Goal: Communication & Community: Answer question/provide support

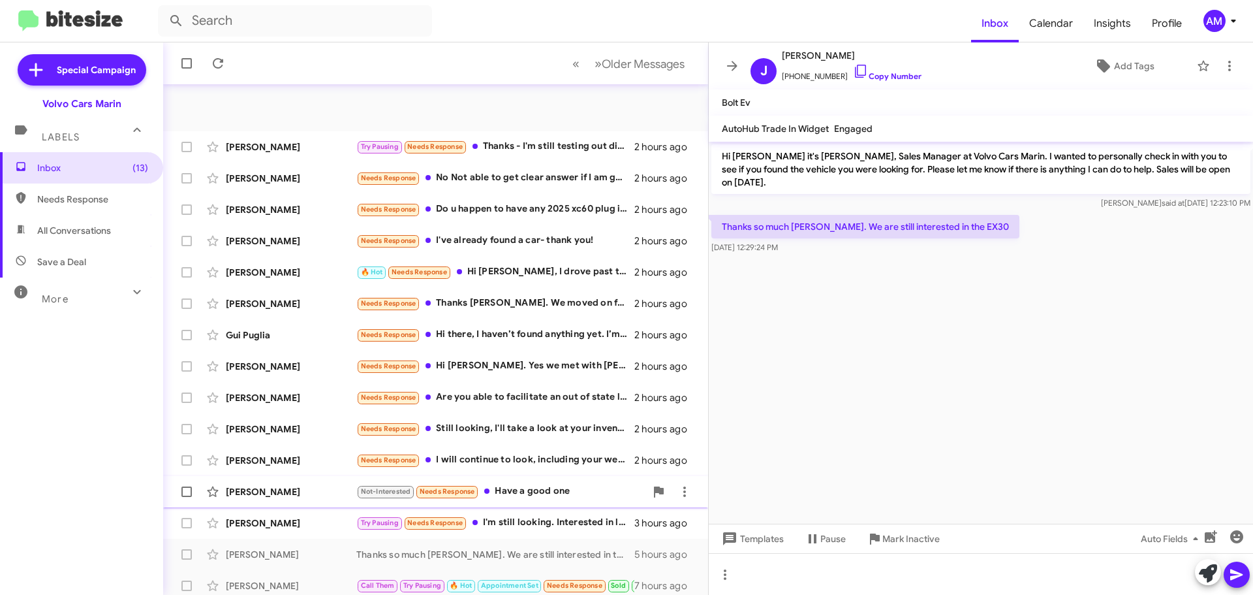
scroll to position [163, 0]
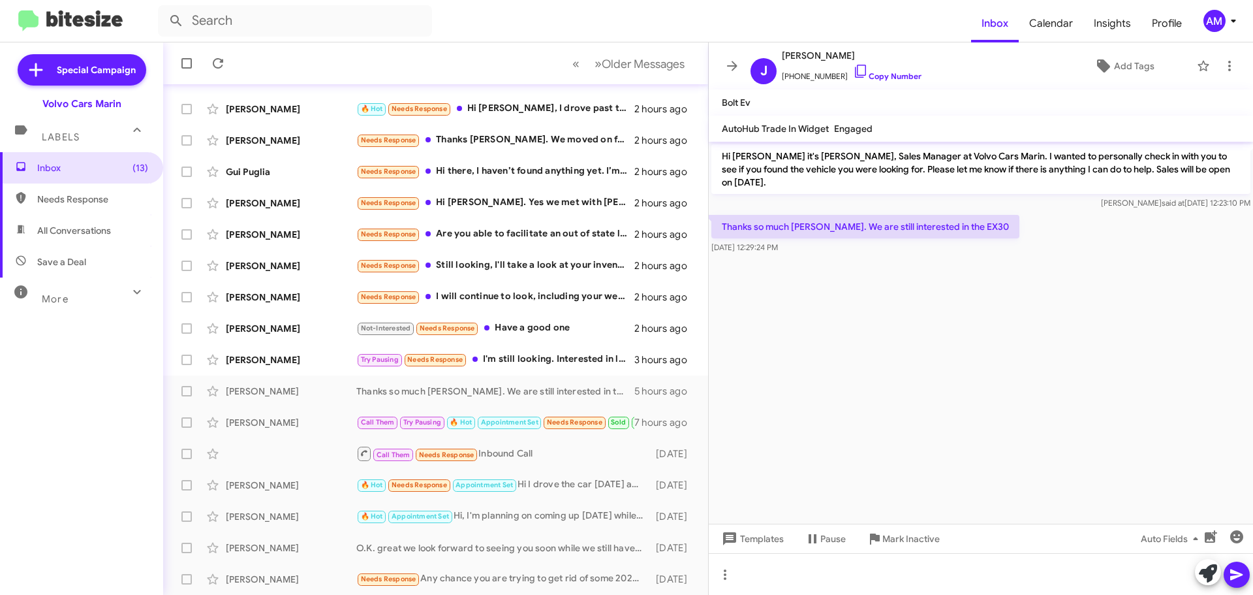
click at [846, 341] on cdk-virtual-scroll-viewport "Hi [PERSON_NAME] it's [PERSON_NAME], Sales Manager at Volvo Cars Marin. I wante…" at bounding box center [981, 333] width 544 height 382
click at [309, 356] on div "[PERSON_NAME]" at bounding box center [291, 359] width 131 height 13
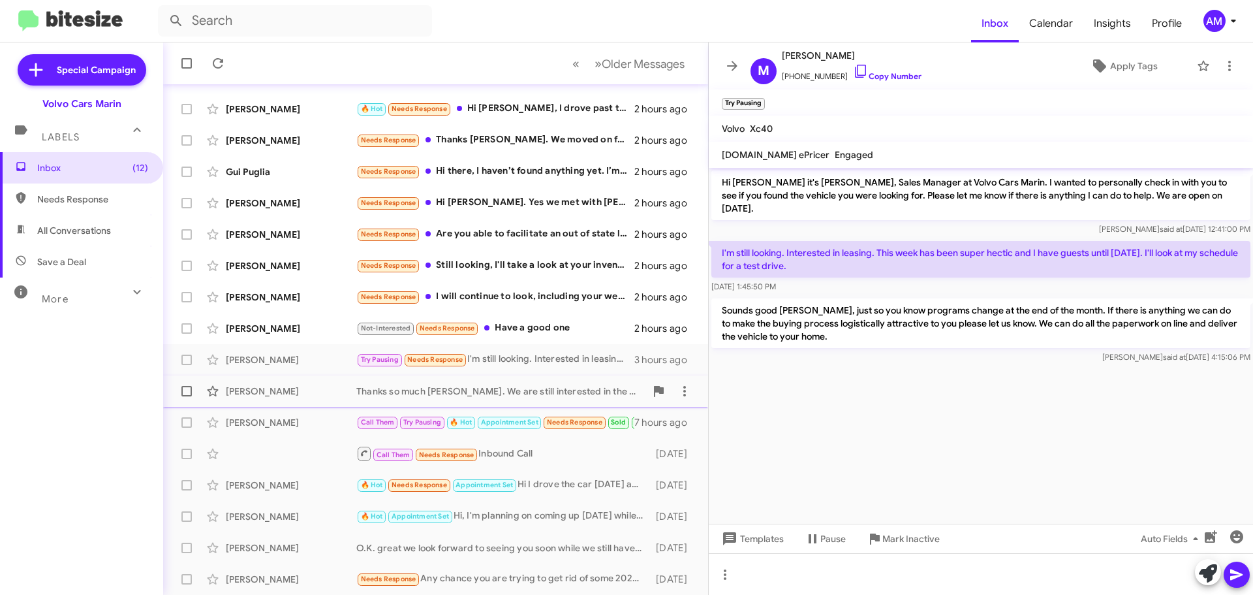
click at [313, 388] on div "[PERSON_NAME]" at bounding box center [291, 390] width 131 height 13
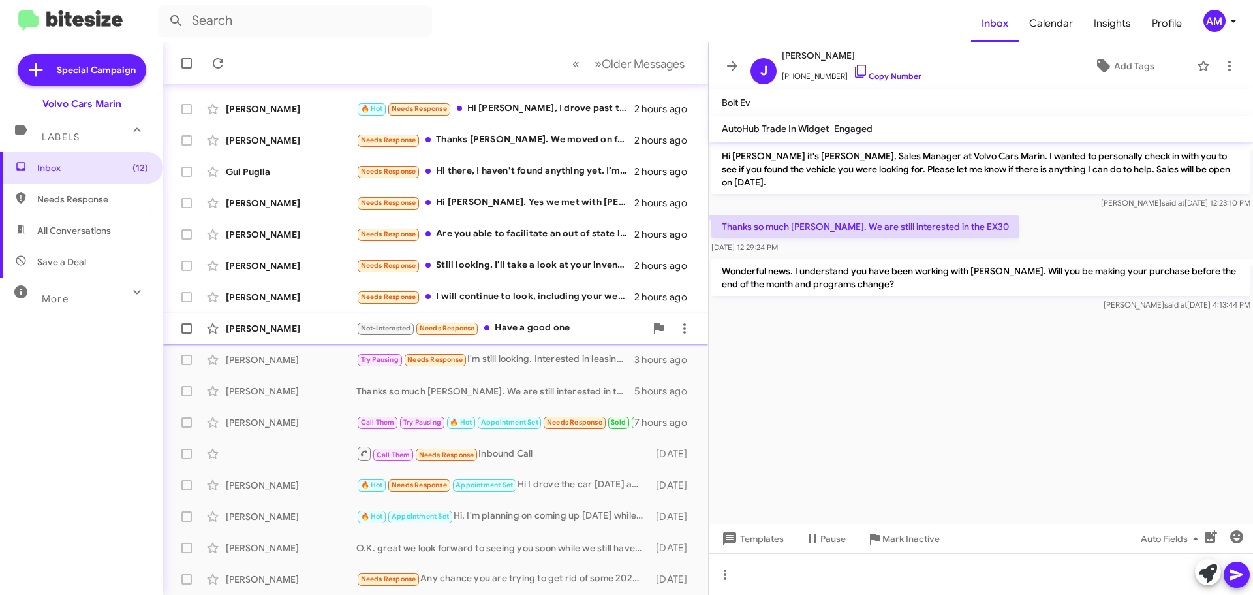
click at [282, 320] on div "[PERSON_NAME] Not-Interested Needs Response Have a good one 2 hours ago" at bounding box center [436, 328] width 524 height 26
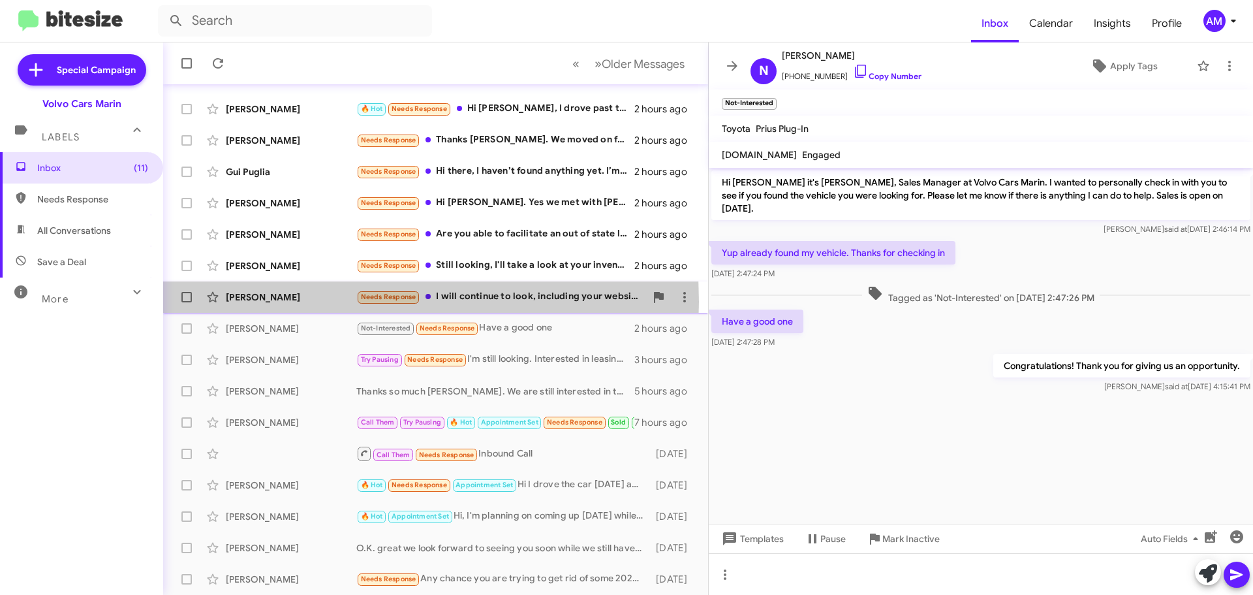
click at [270, 302] on div "[PERSON_NAME]" at bounding box center [291, 296] width 131 height 13
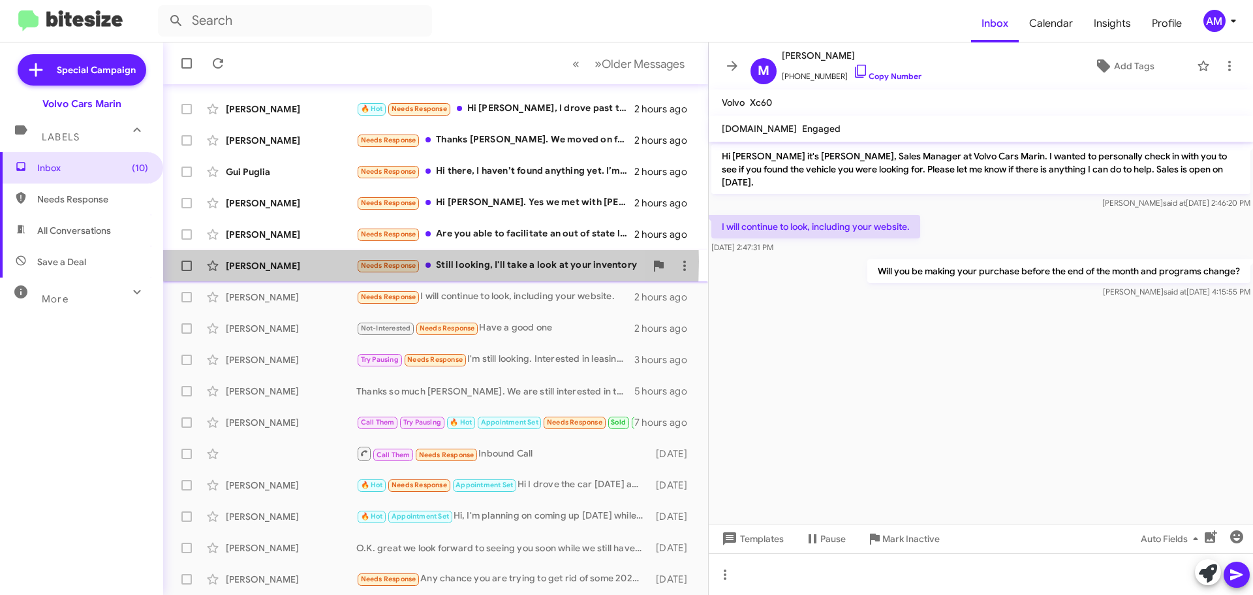
drag, startPoint x: 257, startPoint y: 261, endPoint x: 266, endPoint y: 261, distance: 9.1
click at [256, 261] on div "[PERSON_NAME]" at bounding box center [291, 265] width 131 height 13
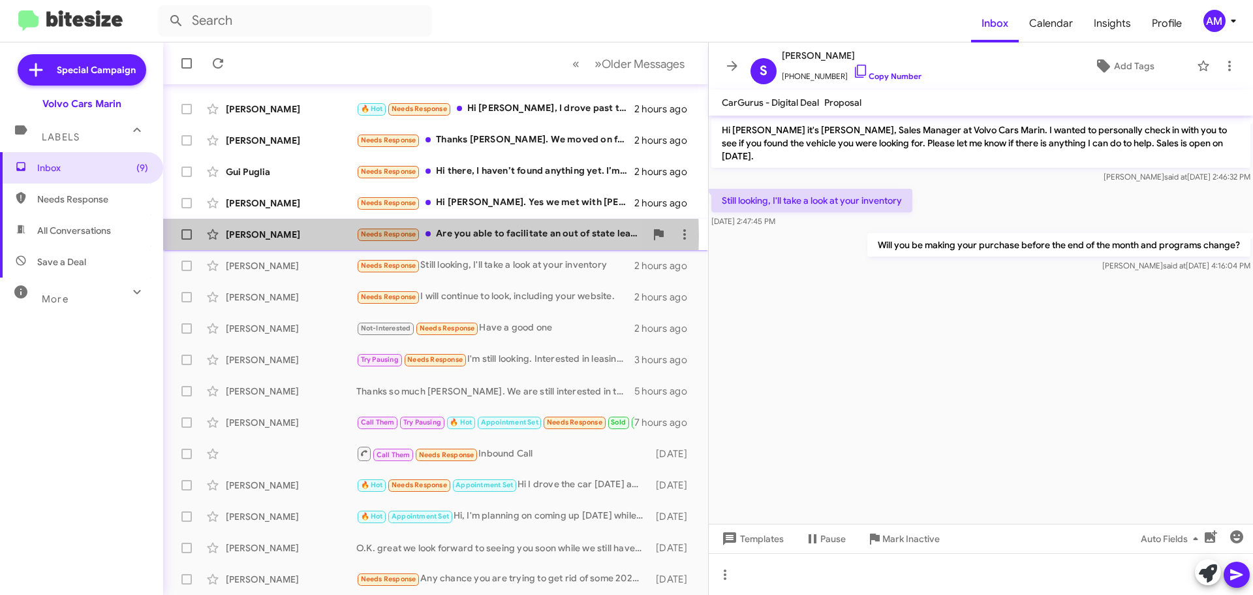
click at [256, 236] on div "[PERSON_NAME]" at bounding box center [291, 234] width 131 height 13
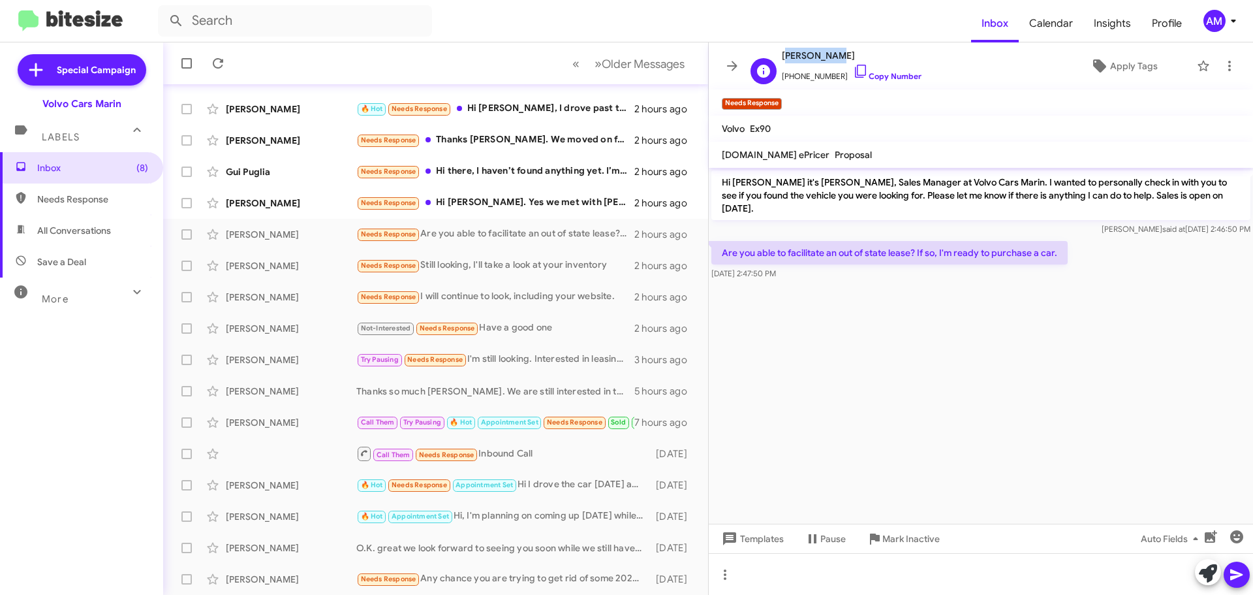
drag, startPoint x: 783, startPoint y: 54, endPoint x: 837, endPoint y: 58, distance: 53.7
click at [837, 58] on span "[PERSON_NAME]" at bounding box center [852, 56] width 140 height 16
copy span "[PERSON_NAME]"
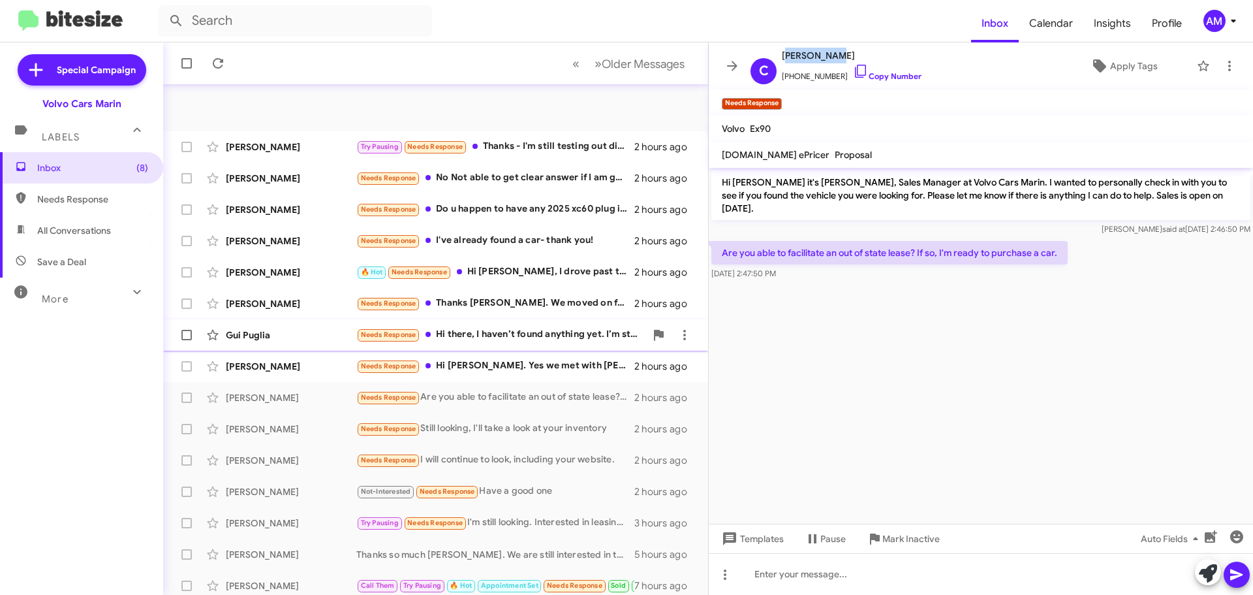
scroll to position [163, 0]
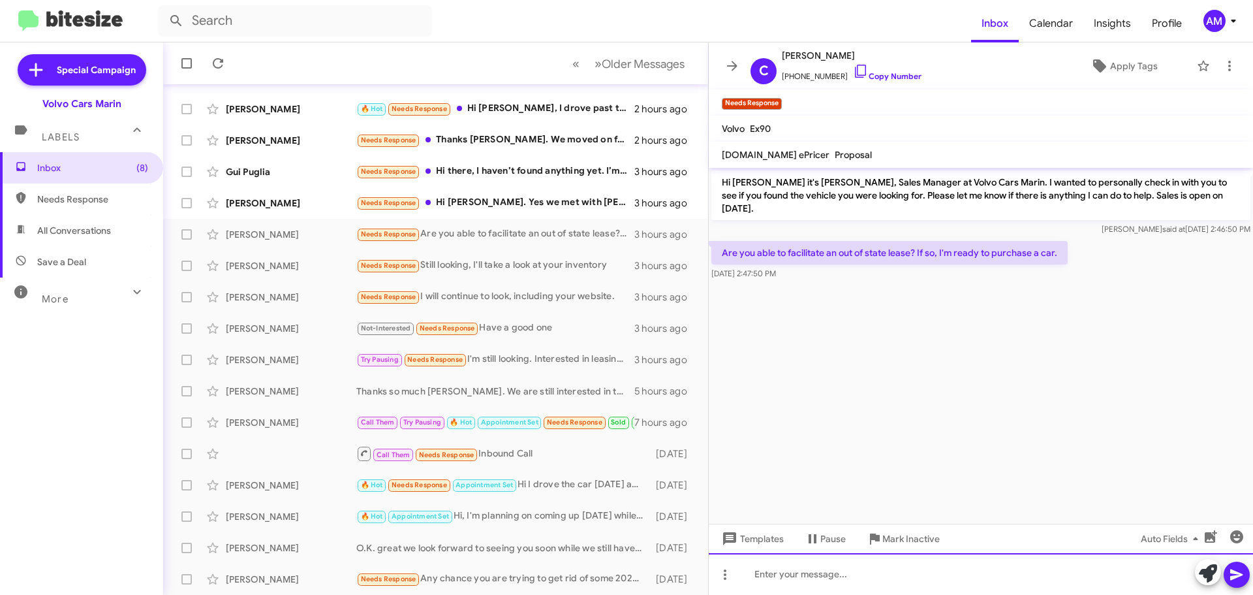
drag, startPoint x: 987, startPoint y: 575, endPoint x: 994, endPoint y: 572, distance: 7.6
click at [987, 574] on div at bounding box center [981, 574] width 544 height 42
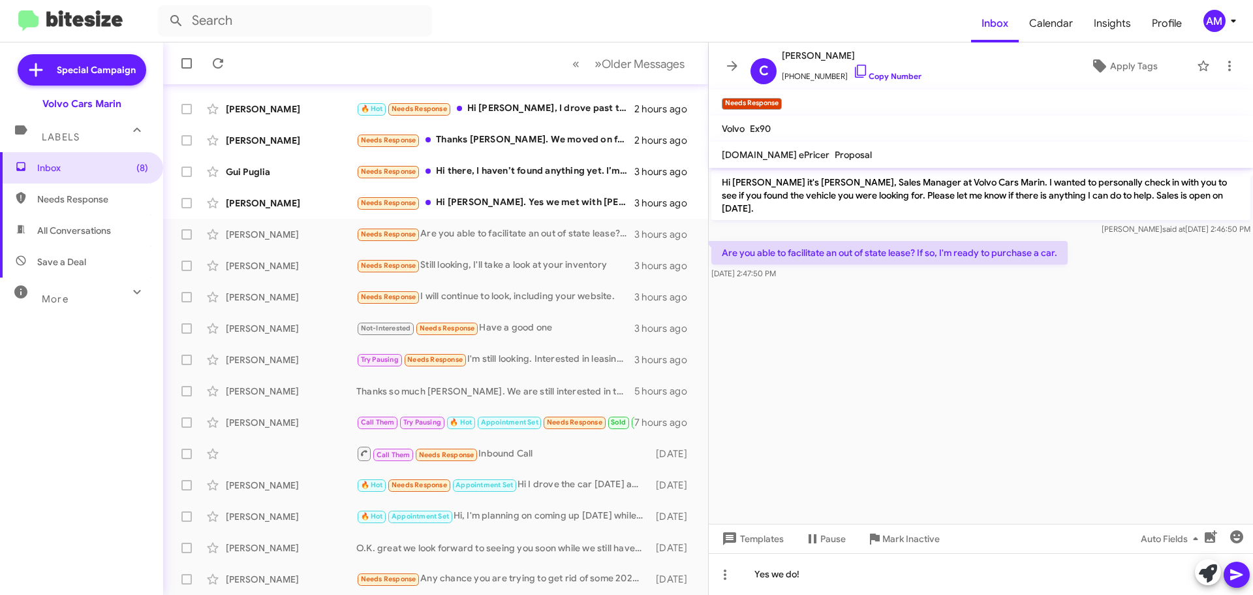
click at [1240, 578] on icon at bounding box center [1237, 575] width 16 height 16
click at [280, 200] on div "[PERSON_NAME]" at bounding box center [291, 202] width 131 height 13
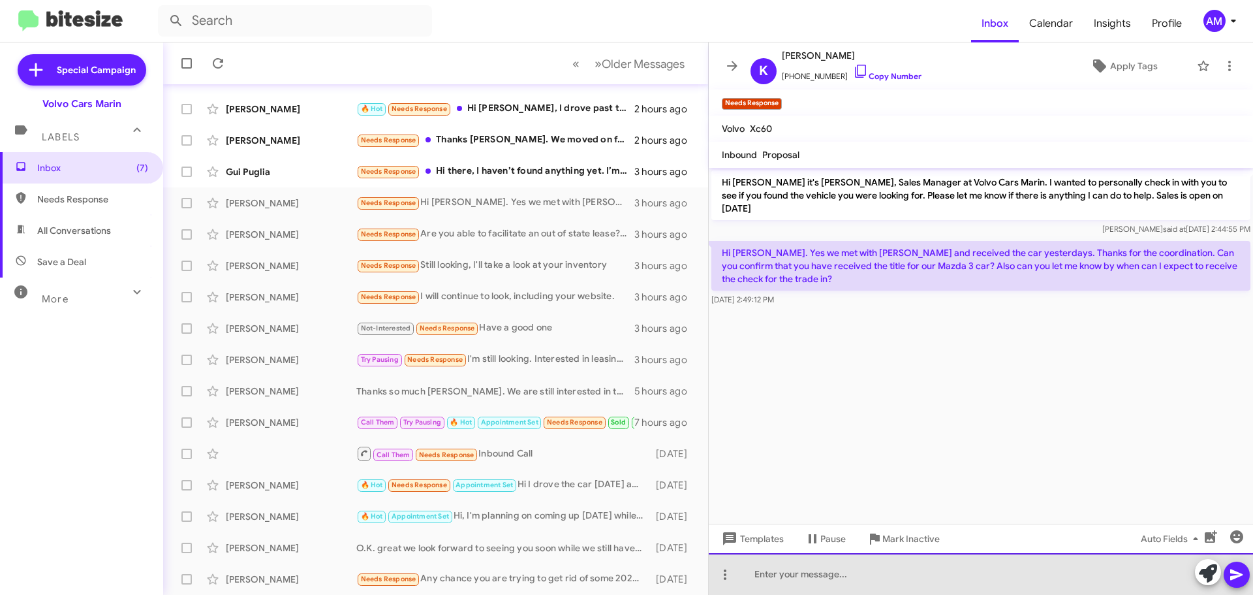
click at [822, 576] on div at bounding box center [981, 574] width 544 height 42
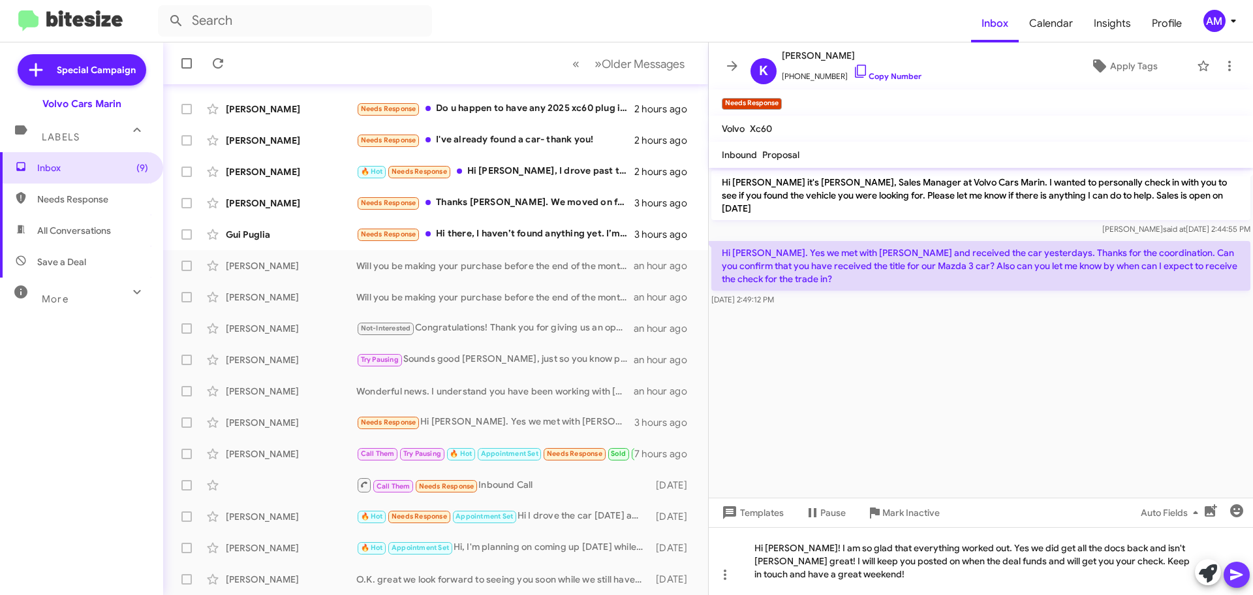
click at [1240, 576] on icon at bounding box center [1237, 575] width 16 height 16
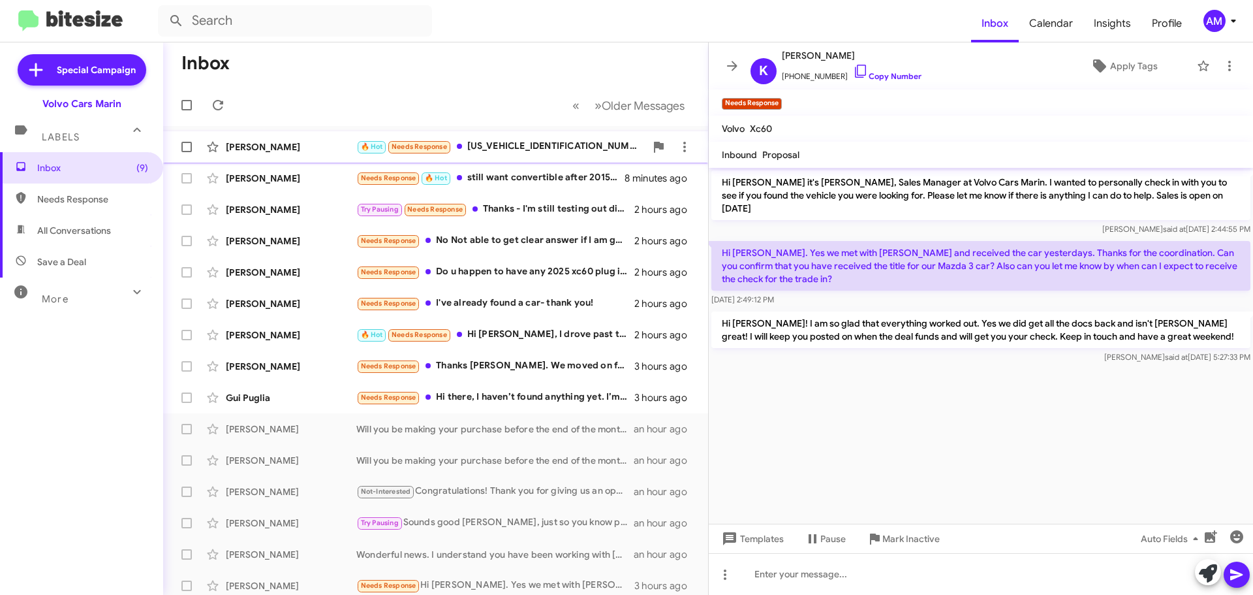
click at [495, 146] on div "🔥 Hot Needs Response 7JDE23KL7SG012656" at bounding box center [500, 146] width 289 height 15
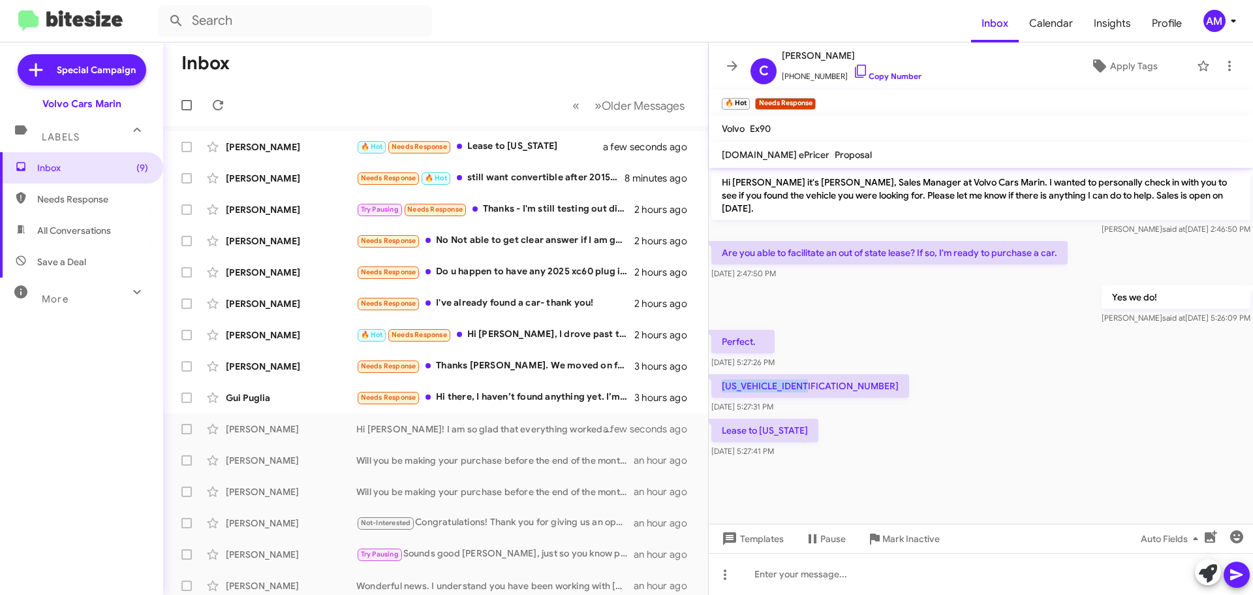
drag, startPoint x: 722, startPoint y: 375, endPoint x: 812, endPoint y: 377, distance: 89.4
click at [812, 377] on p "7JDE23KL7SG012656" at bounding box center [810, 385] width 198 height 23
copy p "7JDE23KL7SG012656"
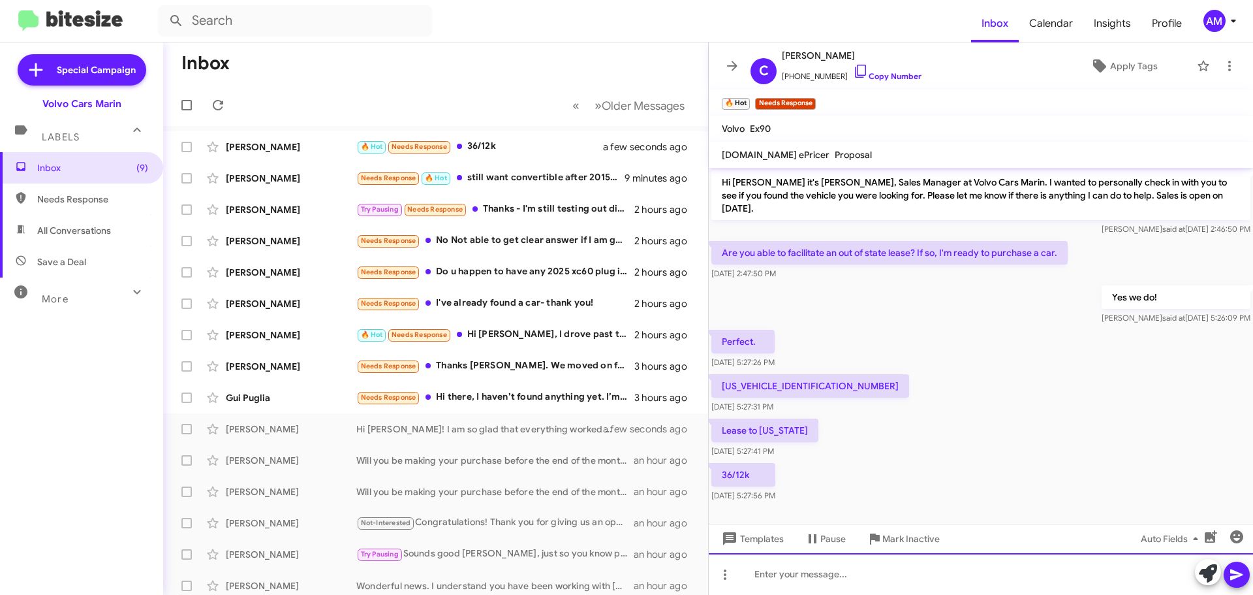
click at [919, 574] on div at bounding box center [981, 574] width 544 height 42
click at [865, 580] on div at bounding box center [981, 574] width 544 height 42
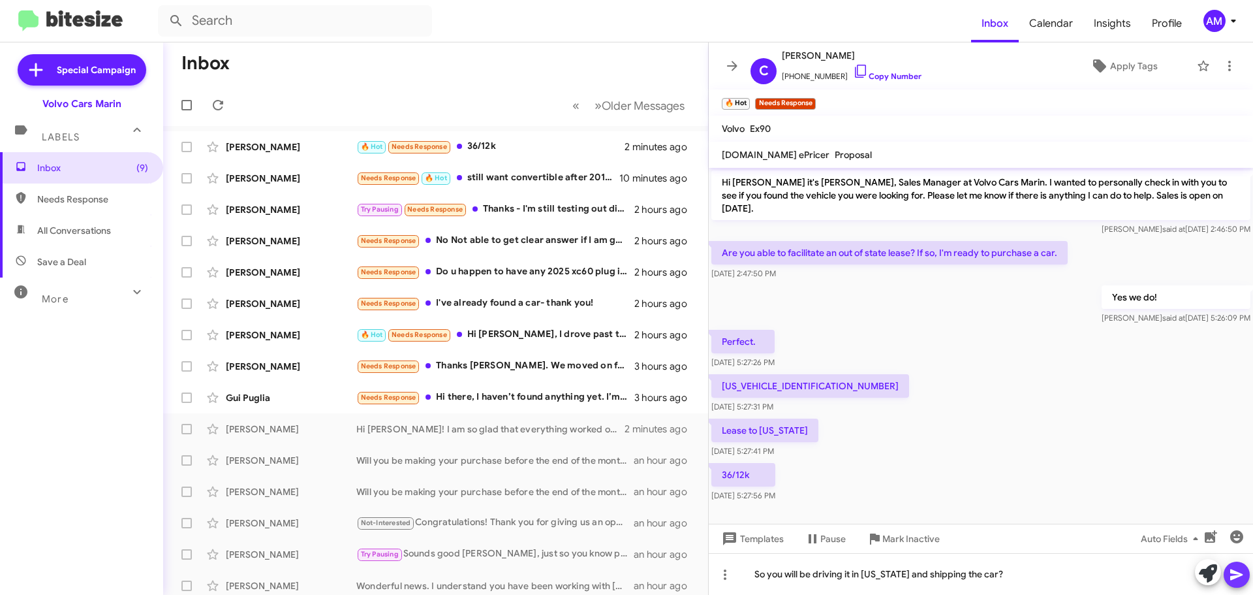
click at [1234, 576] on icon at bounding box center [1236, 574] width 12 height 11
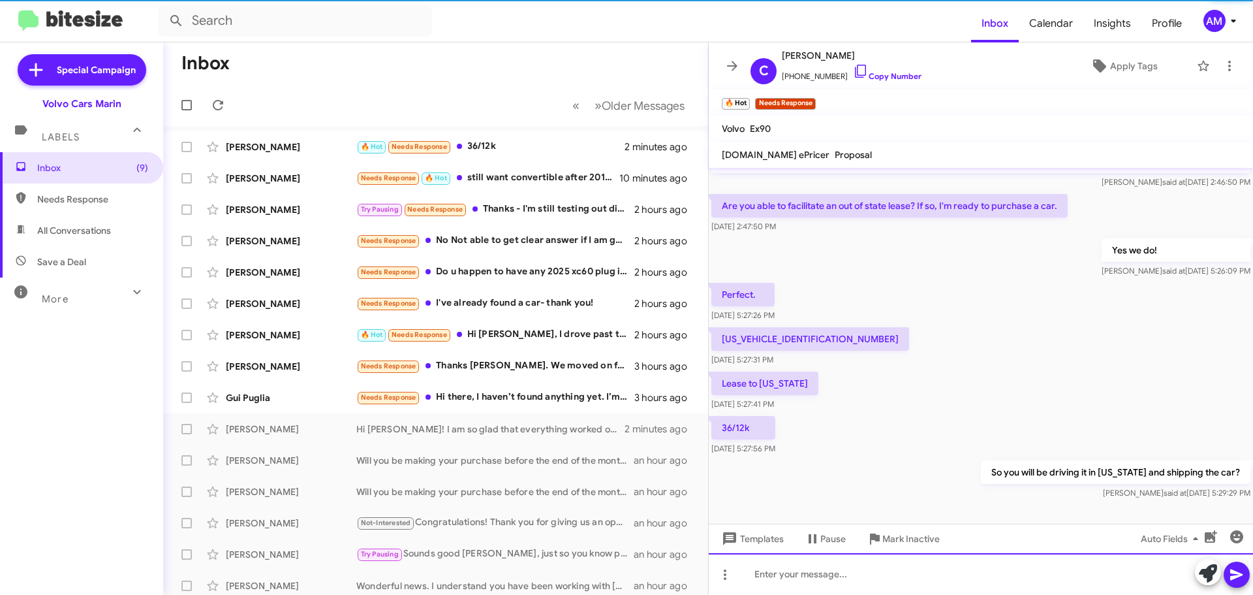
scroll to position [52, 0]
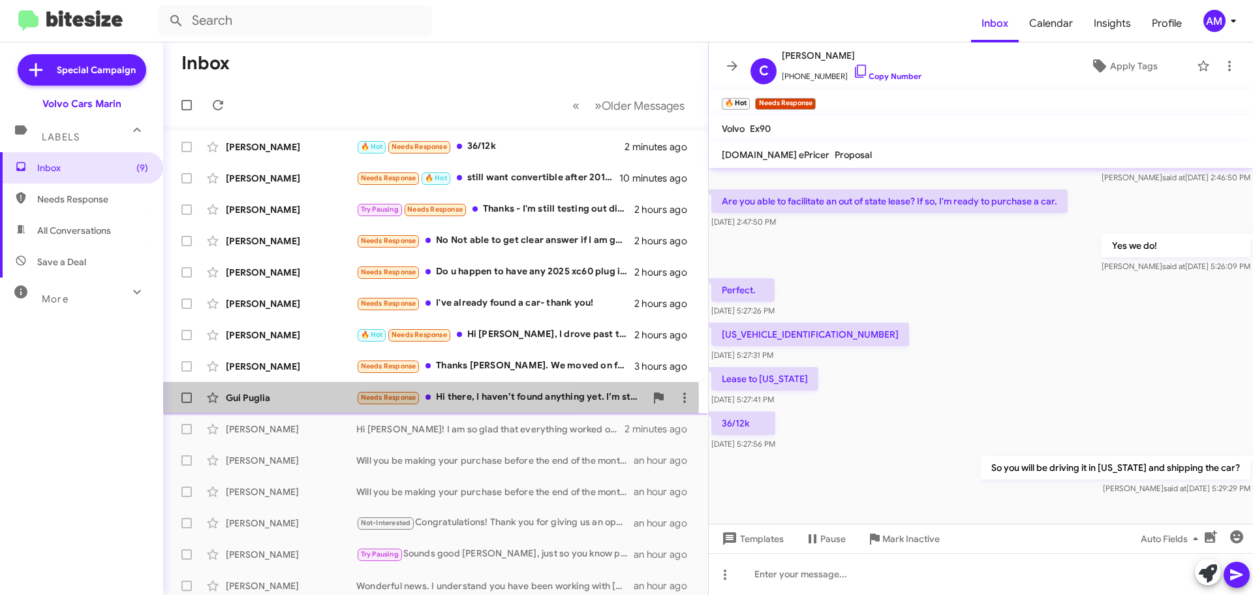
click at [306, 399] on div "Gui Puglia" at bounding box center [291, 397] width 131 height 13
